Goal: Task Accomplishment & Management: Use online tool/utility

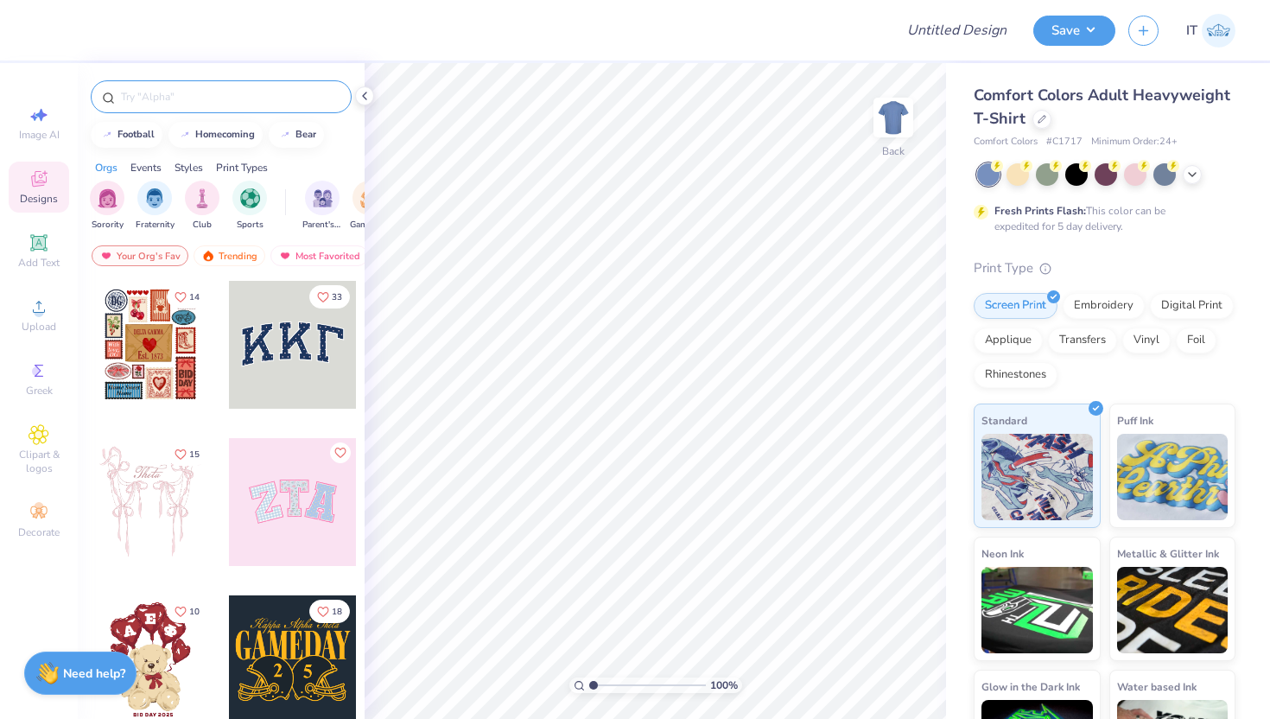
click at [251, 106] on div at bounding box center [221, 96] width 261 height 33
drag, startPoint x: 1190, startPoint y: 184, endPoint x: 1193, endPoint y: 167, distance: 17.6
click at [1193, 167] on div at bounding box center [1106, 174] width 258 height 22
click at [1037, 113] on icon at bounding box center [1041, 117] width 9 height 9
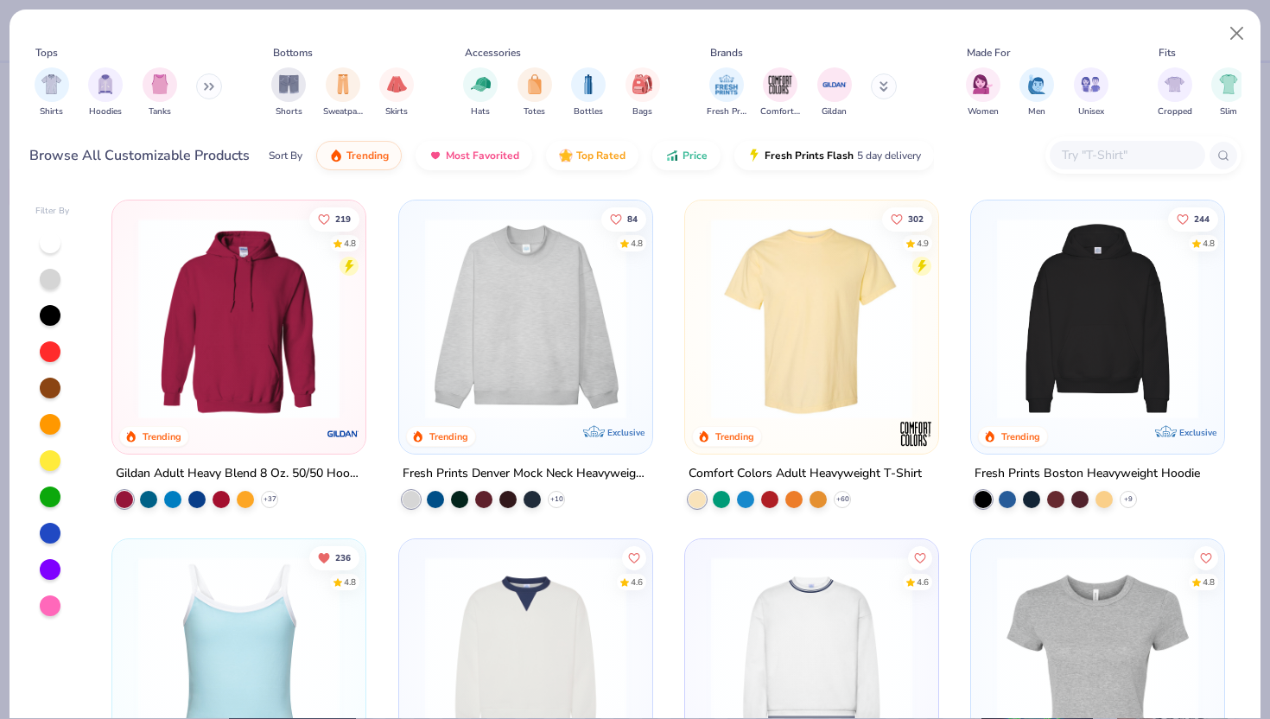
click at [1082, 148] on input "text" at bounding box center [1126, 155] width 133 height 20
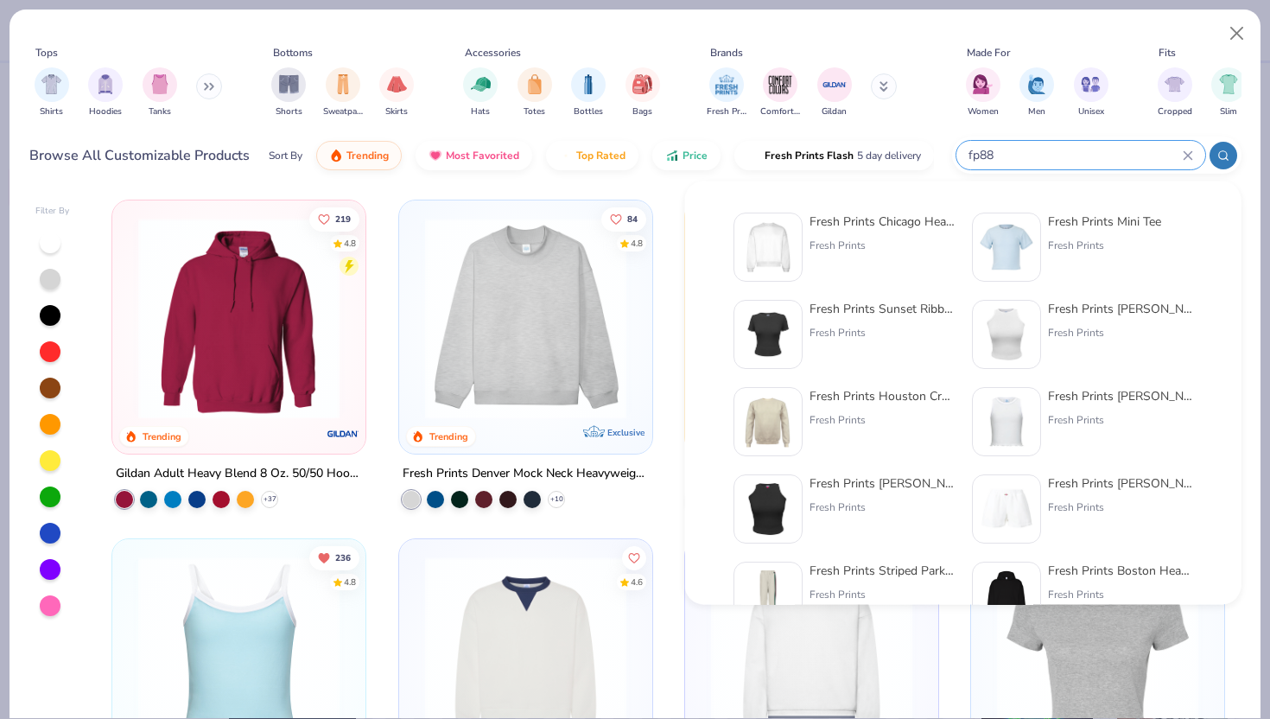
type input "fp88"
click at [837, 240] on div "Fresh Prints" at bounding box center [881, 246] width 145 height 16
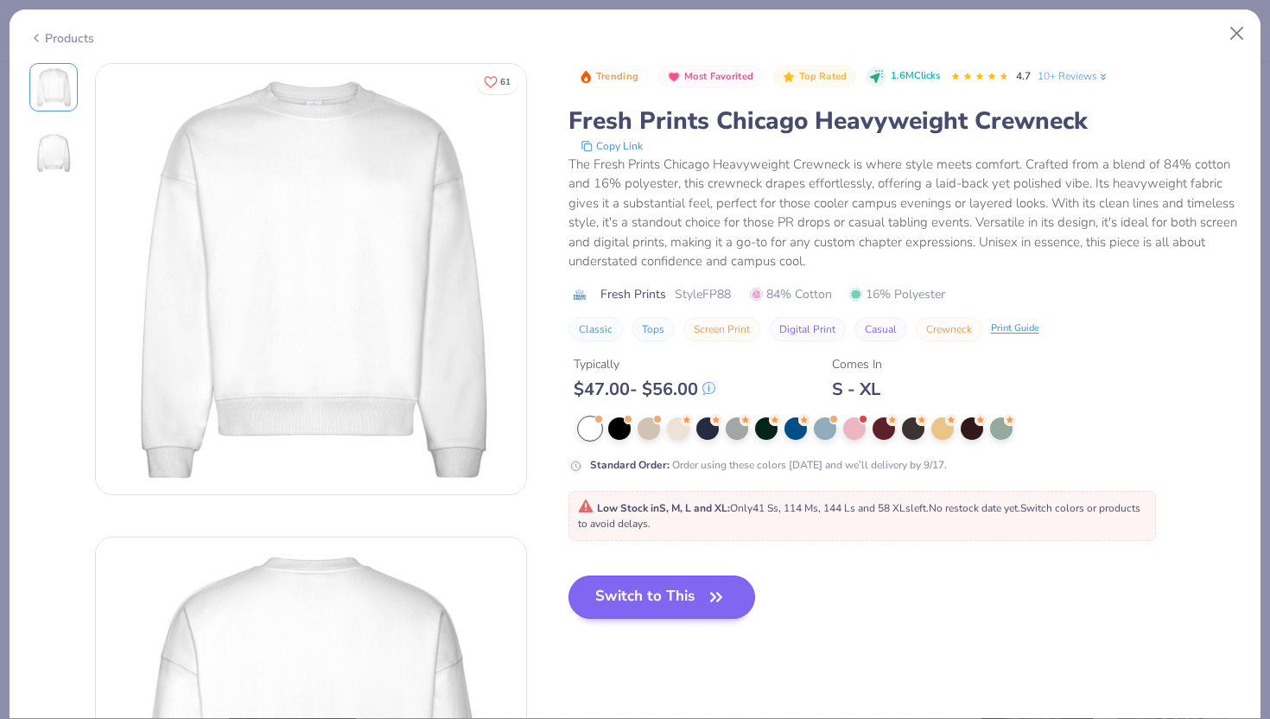
click at [638, 508] on strong "Low Stock in S, M, L and XL :" at bounding box center [663, 508] width 133 height 14
click at [658, 587] on button "Switch to This" at bounding box center [661, 596] width 187 height 43
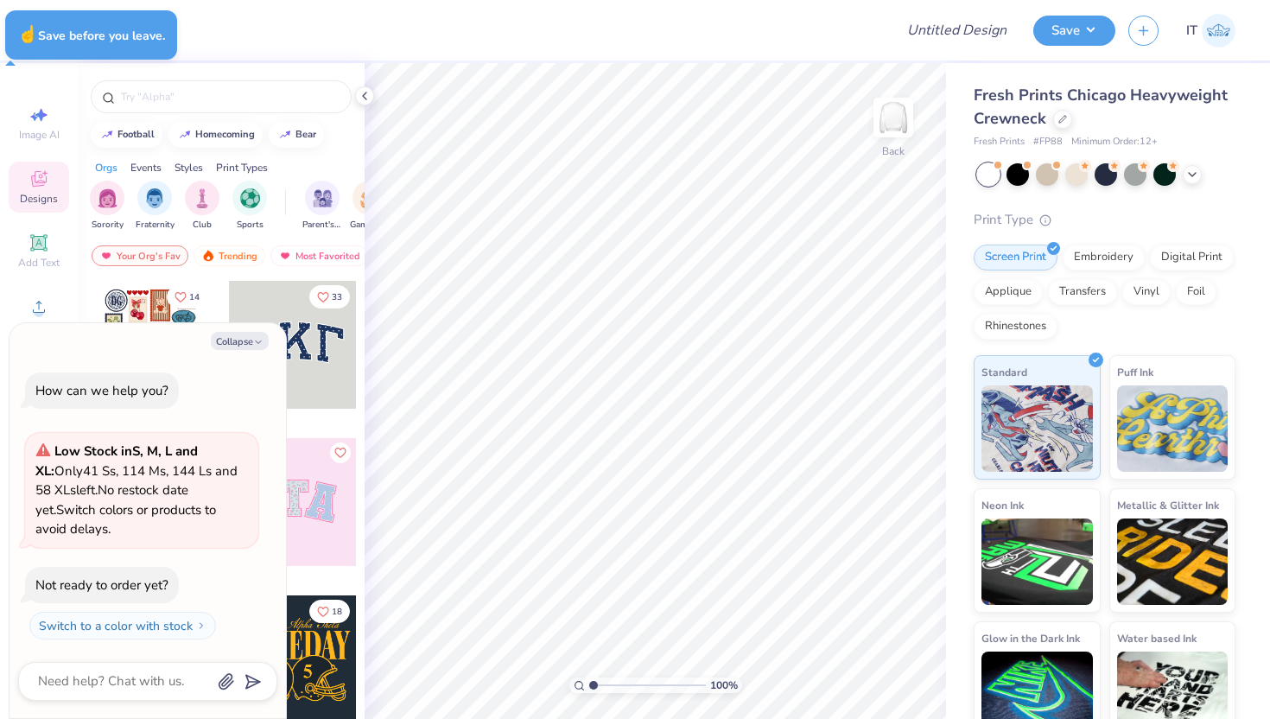
type textarea "x"
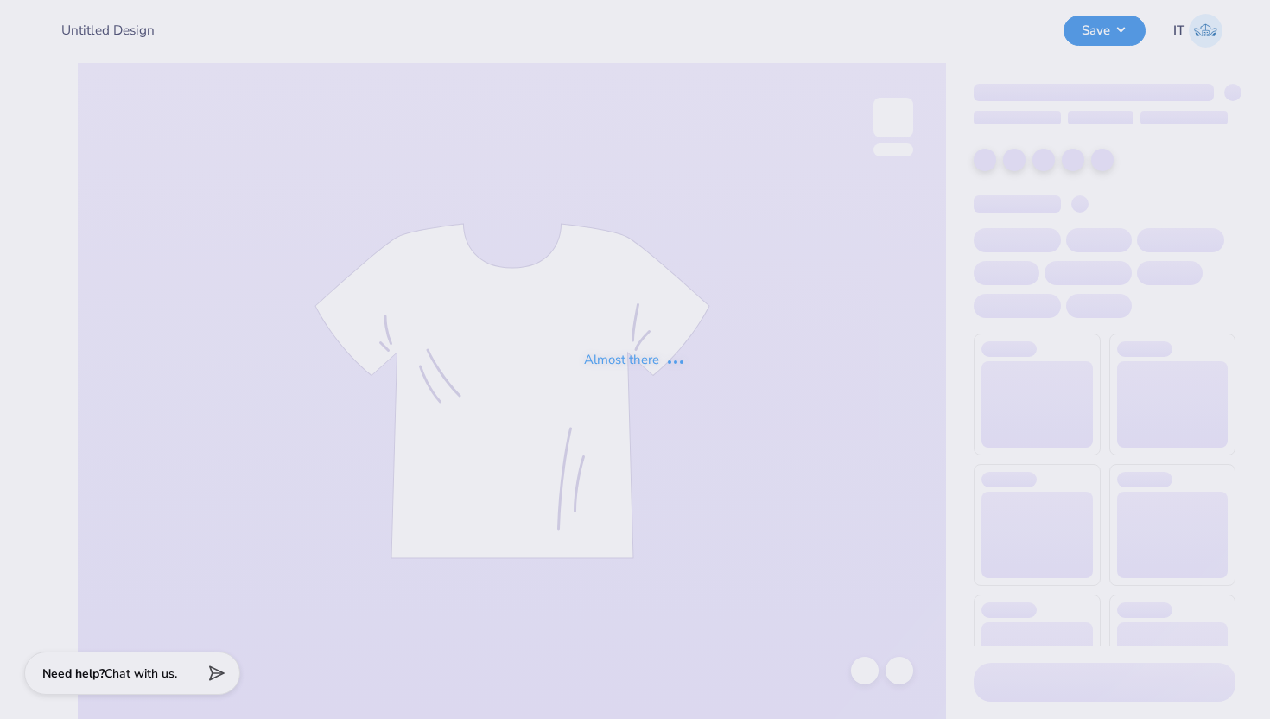
type input "Taylor Aldridge : University Of South Carolina"
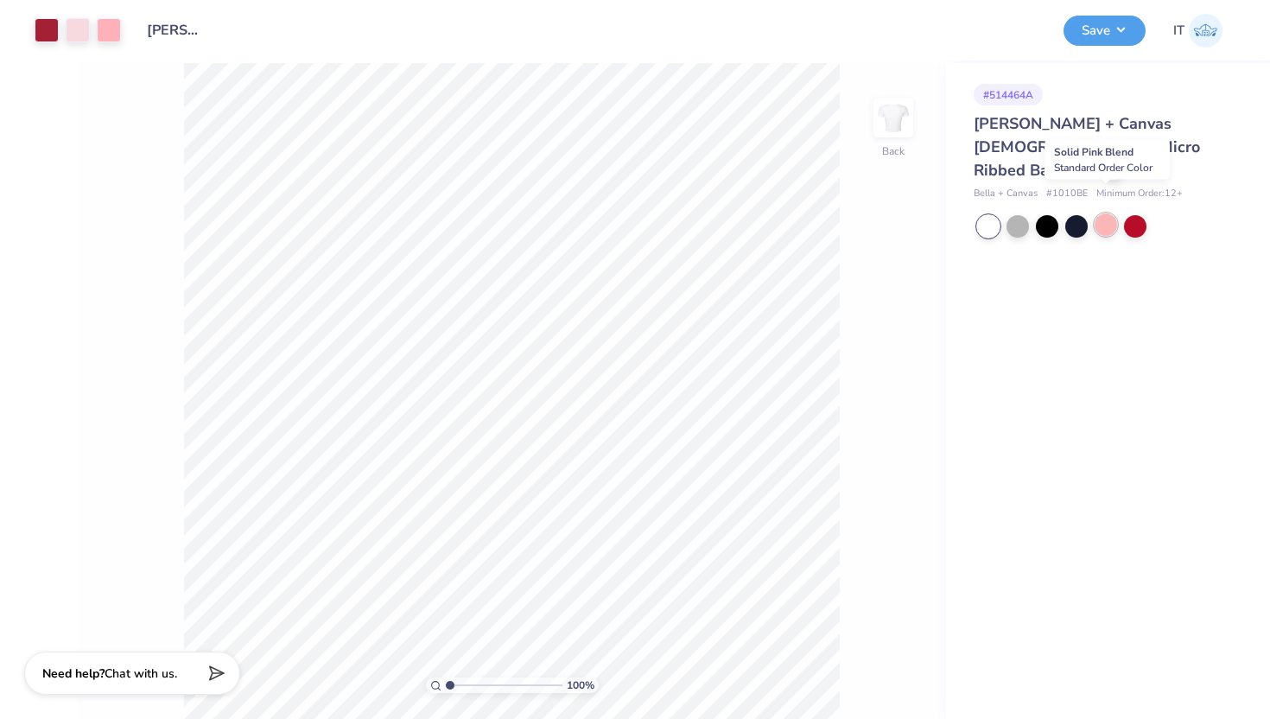
click at [1104, 213] on div at bounding box center [1105, 224] width 22 height 22
